Goal: Find specific page/section: Find specific page/section

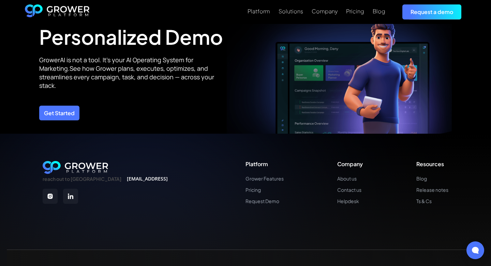
scroll to position [2445, 0]
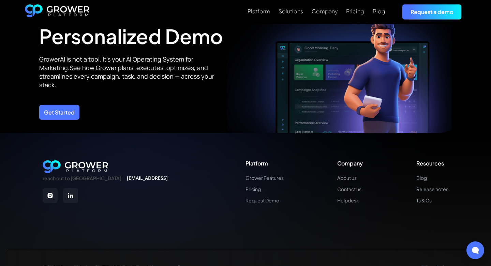
click at [342, 189] on link "Contact us" at bounding box center [351, 189] width 26 height 6
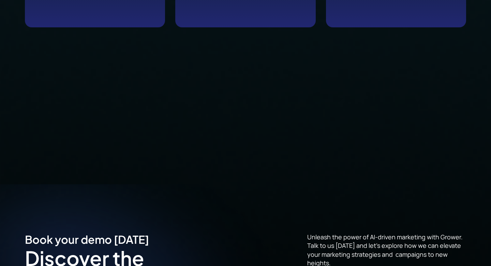
scroll to position [699, 0]
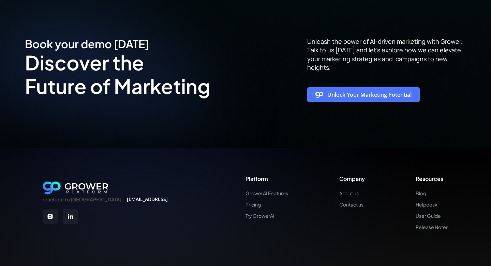
click at [351, 190] on link "About us" at bounding box center [353, 193] width 26 height 6
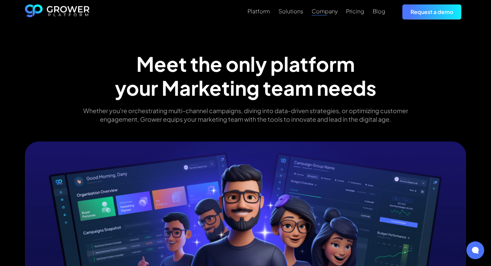
click at [327, 13] on div "Company" at bounding box center [325, 11] width 26 height 6
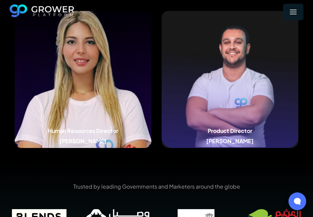
scroll to position [661, 0]
